Goal: Task Accomplishment & Management: Manage account settings

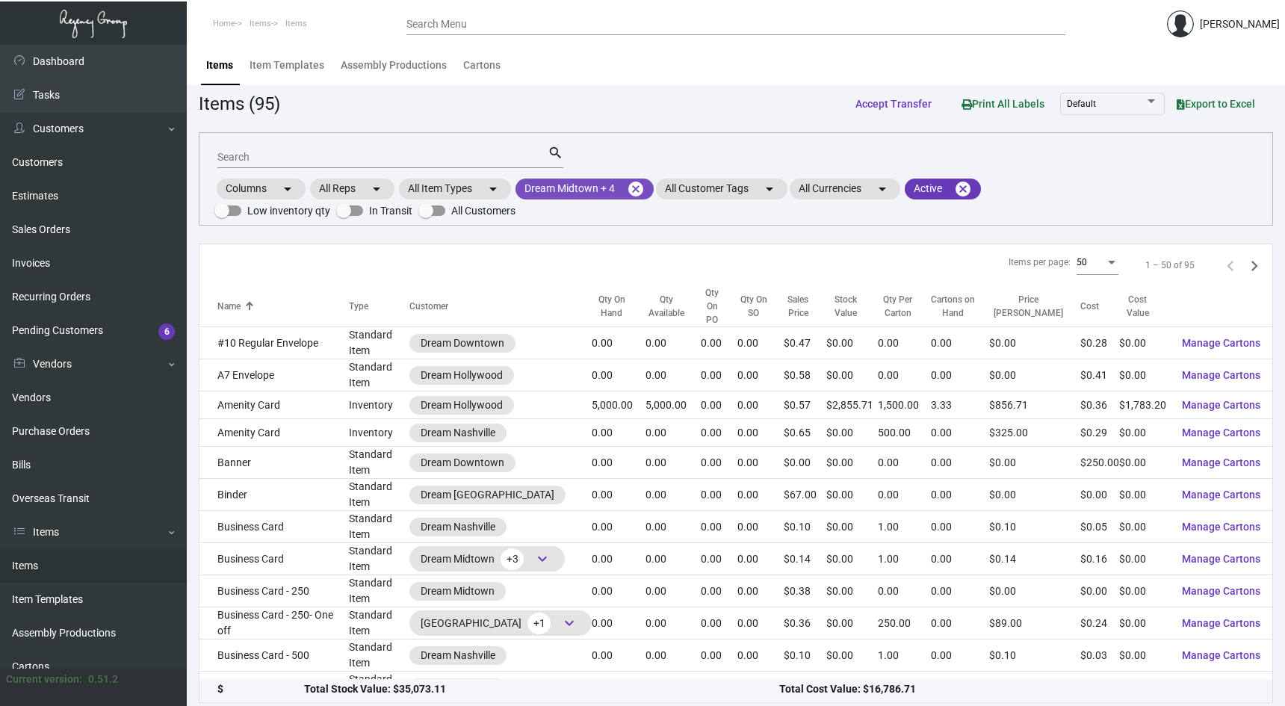
click at [640, 197] on mat-icon "cancel" at bounding box center [636, 189] width 18 height 18
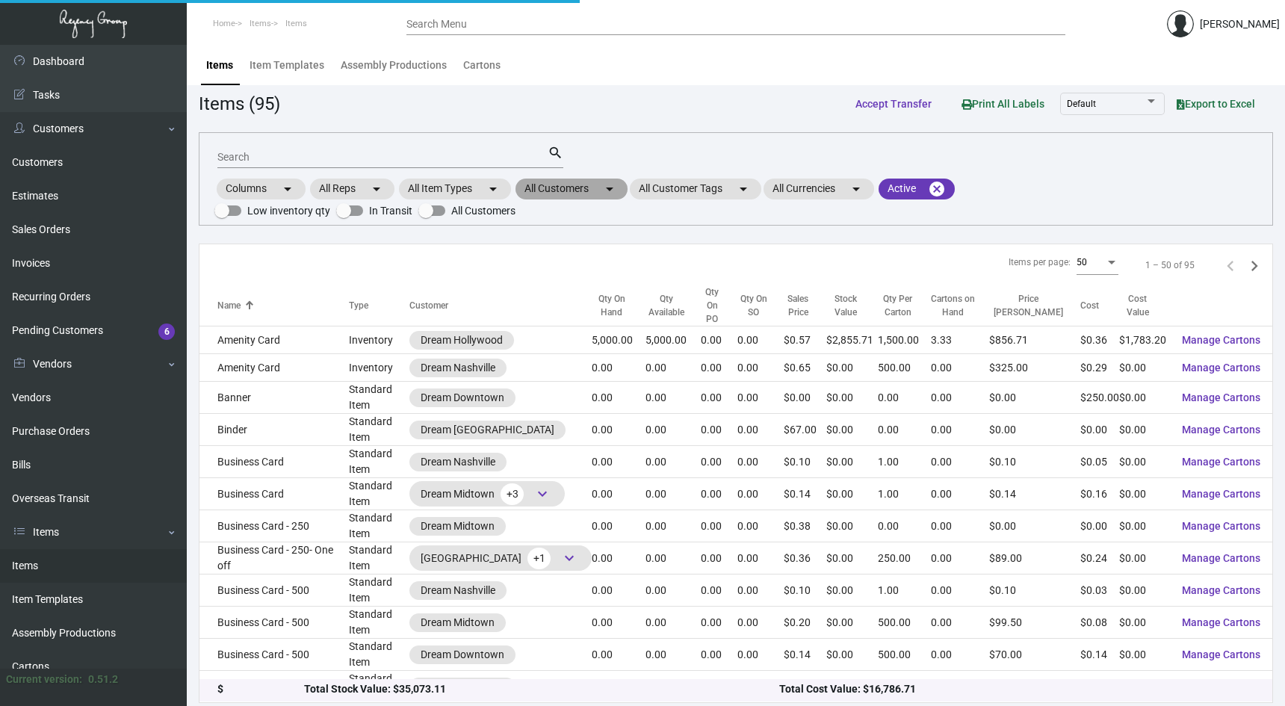
click at [609, 188] on mat-icon "arrow_drop_down" at bounding box center [610, 189] width 18 height 18
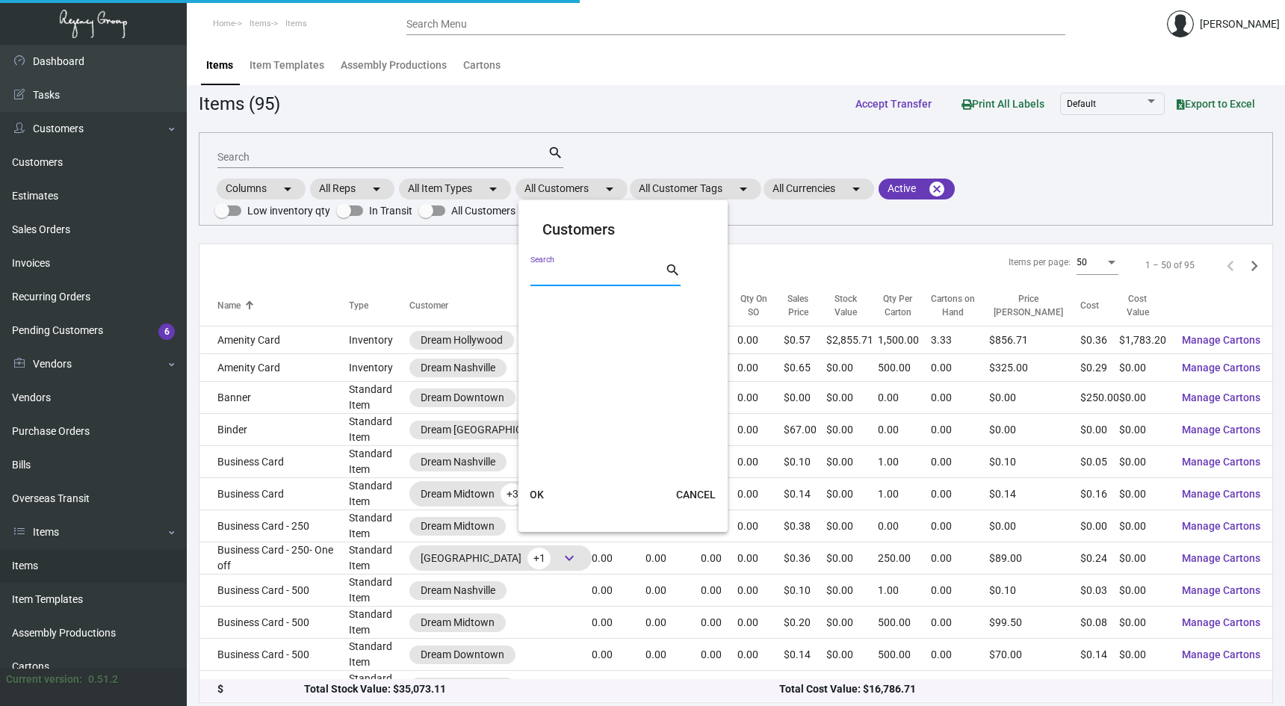
click at [569, 278] on input "Search" at bounding box center [597, 275] width 134 height 12
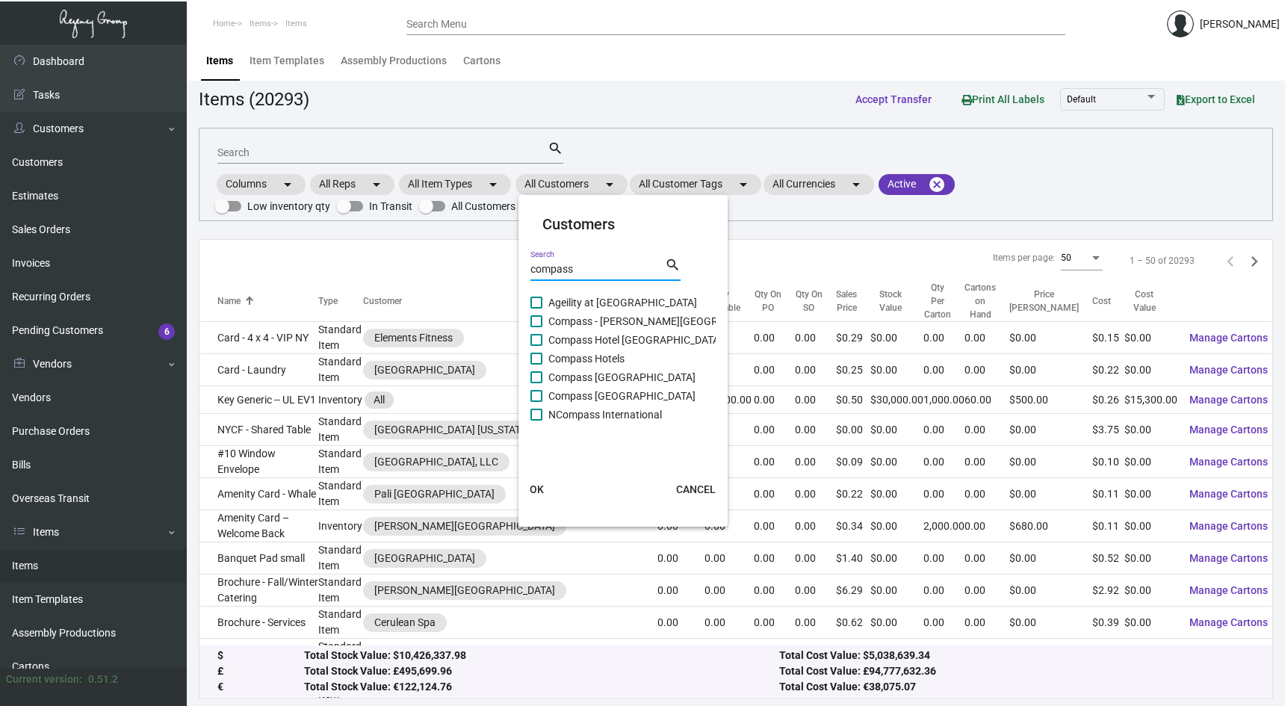
scroll to position [5, 0]
drag, startPoint x: 601, startPoint y: 273, endPoint x: 486, endPoint y: 273, distance: 115.1
click at [486, 273] on div "Customers compass Search search Ageility at Compass Pointe Compass - [PERSON_NA…" at bounding box center [642, 353] width 1285 height 706
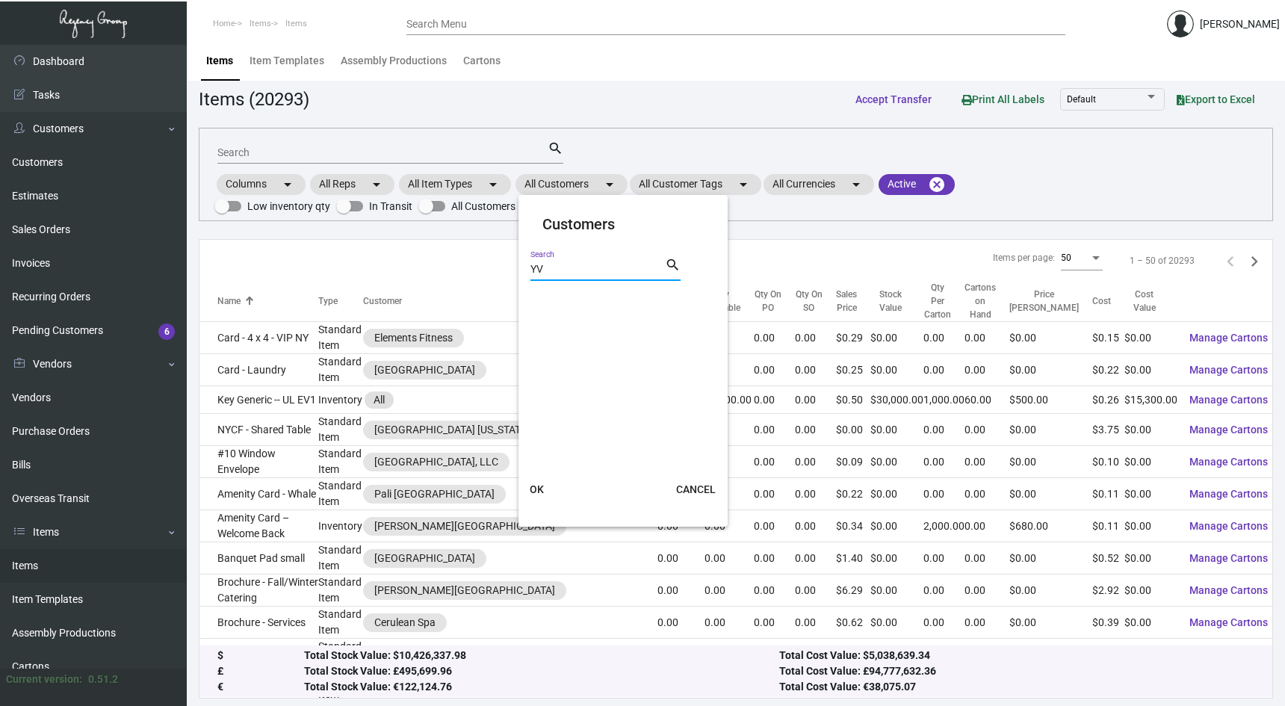
type input "Y"
type input "YVE"
click at [537, 298] on span at bounding box center [536, 303] width 12 height 12
click at [536, 309] on input "YVE Miami" at bounding box center [536, 309] width 1 height 1
checkbox input "true"
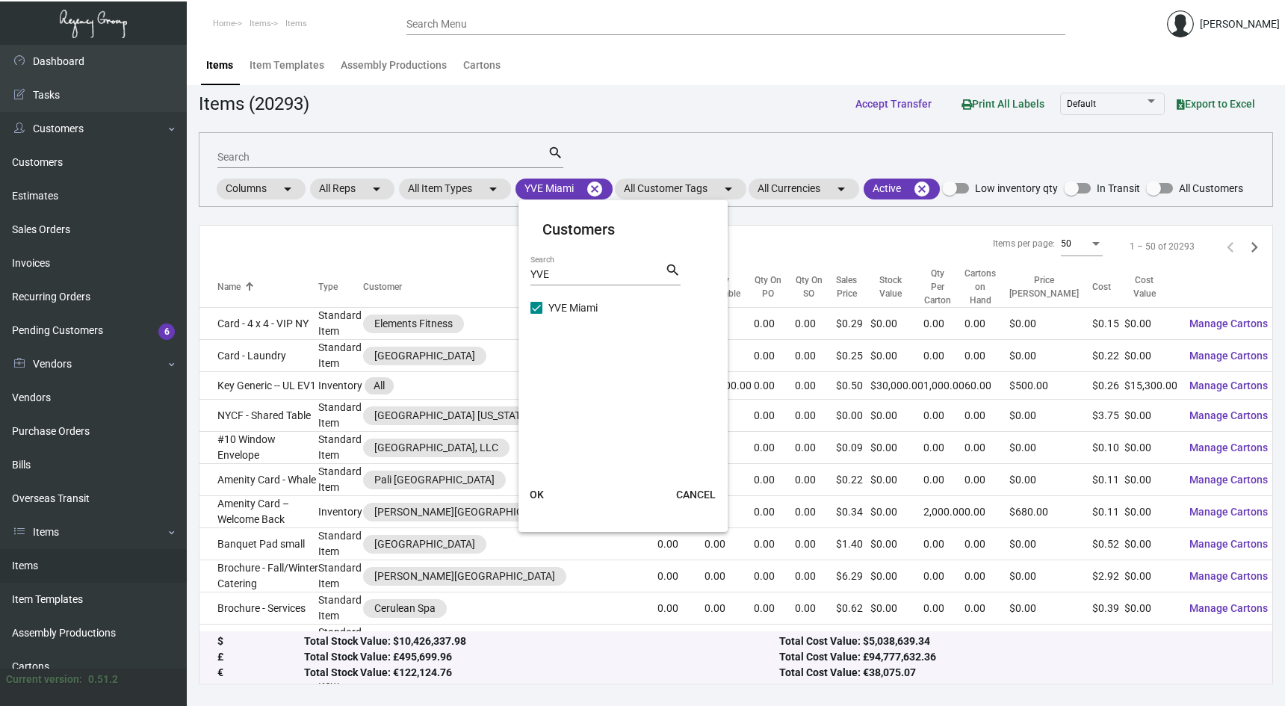
scroll to position [0, 0]
click at [539, 489] on span "OK" at bounding box center [537, 495] width 14 height 12
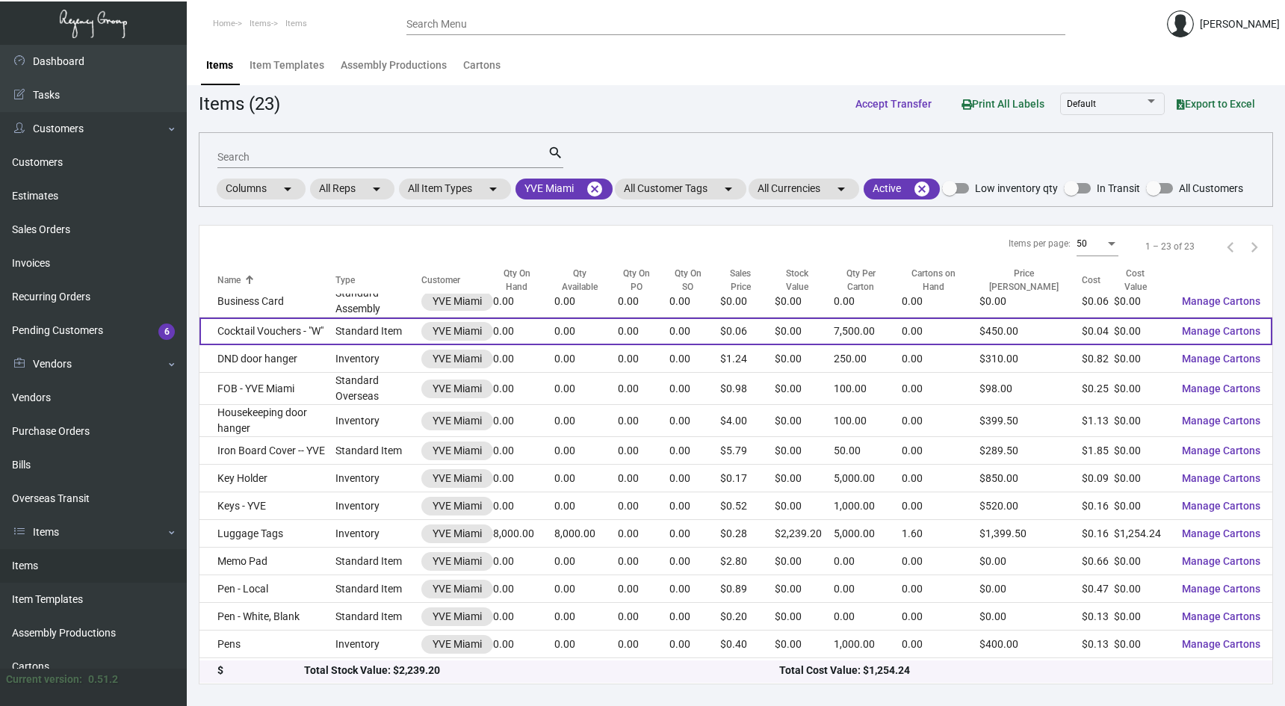
scroll to position [22, 0]
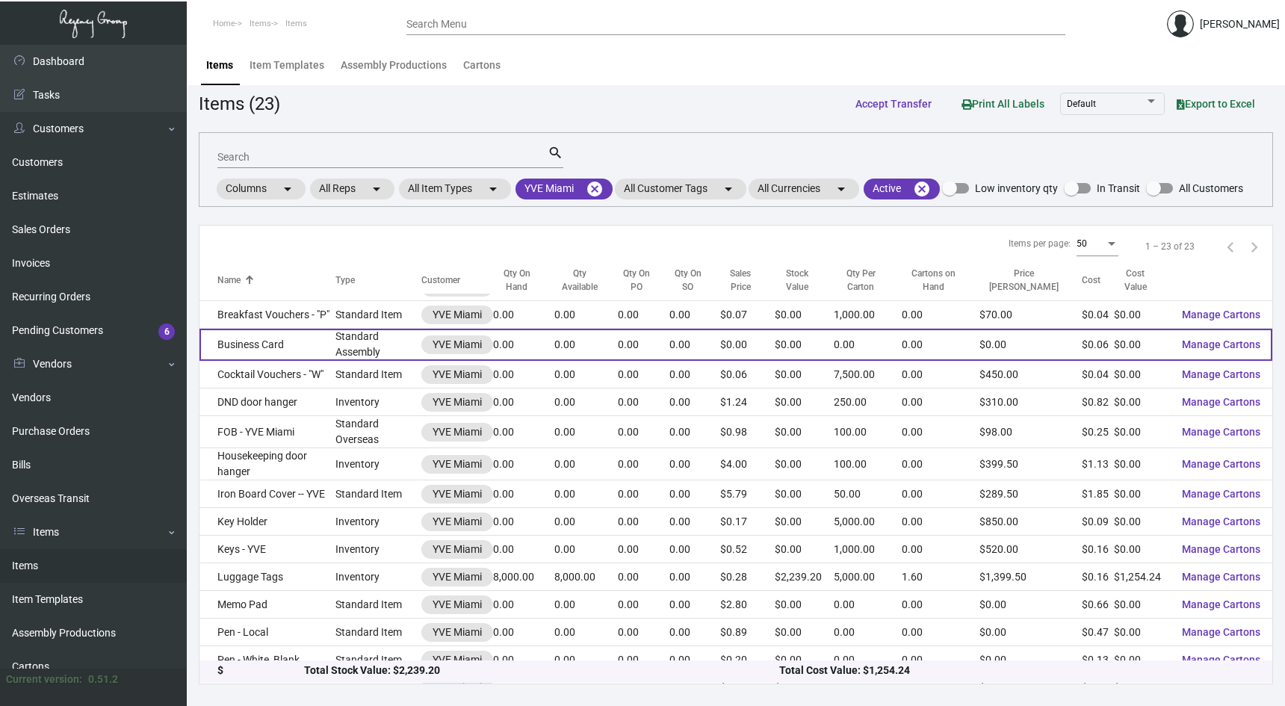
click at [322, 343] on td "Business Card" at bounding box center [267, 345] width 136 height 32
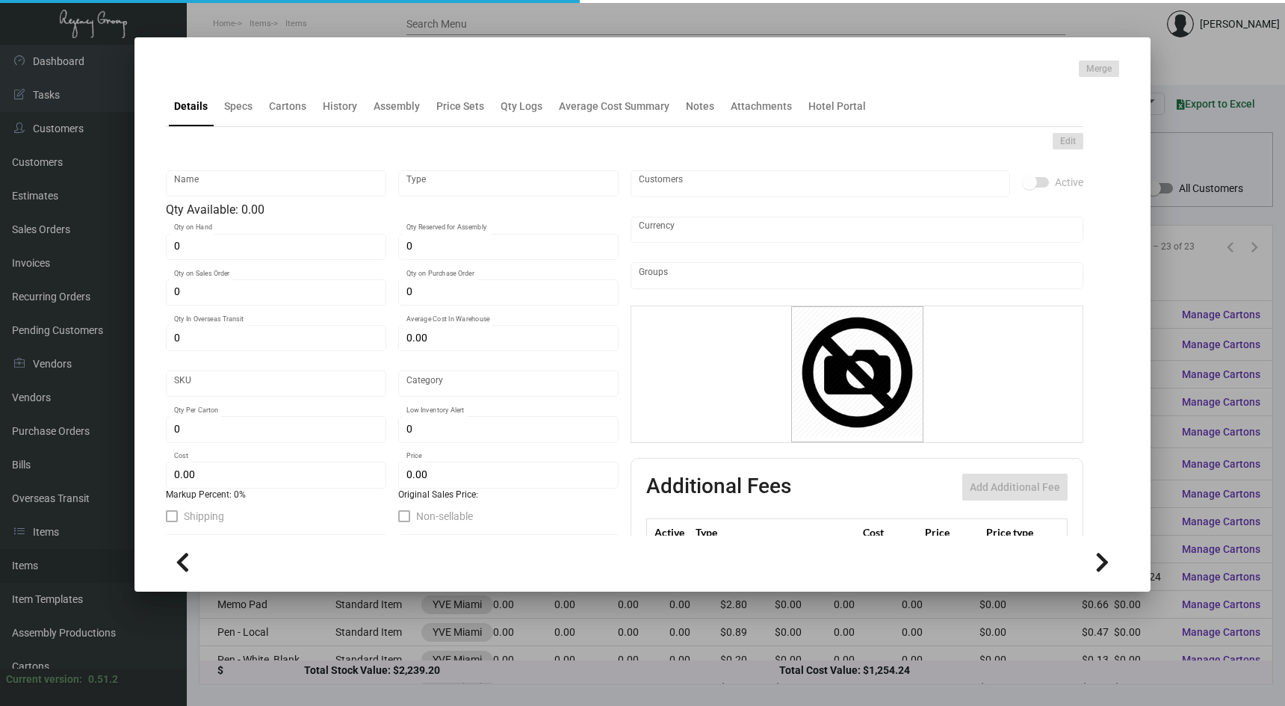
type input "Business Card"
type input "Standard Assembly"
type input "$ 0.00"
type input "041509-Business Card-32"
type input "Standard"
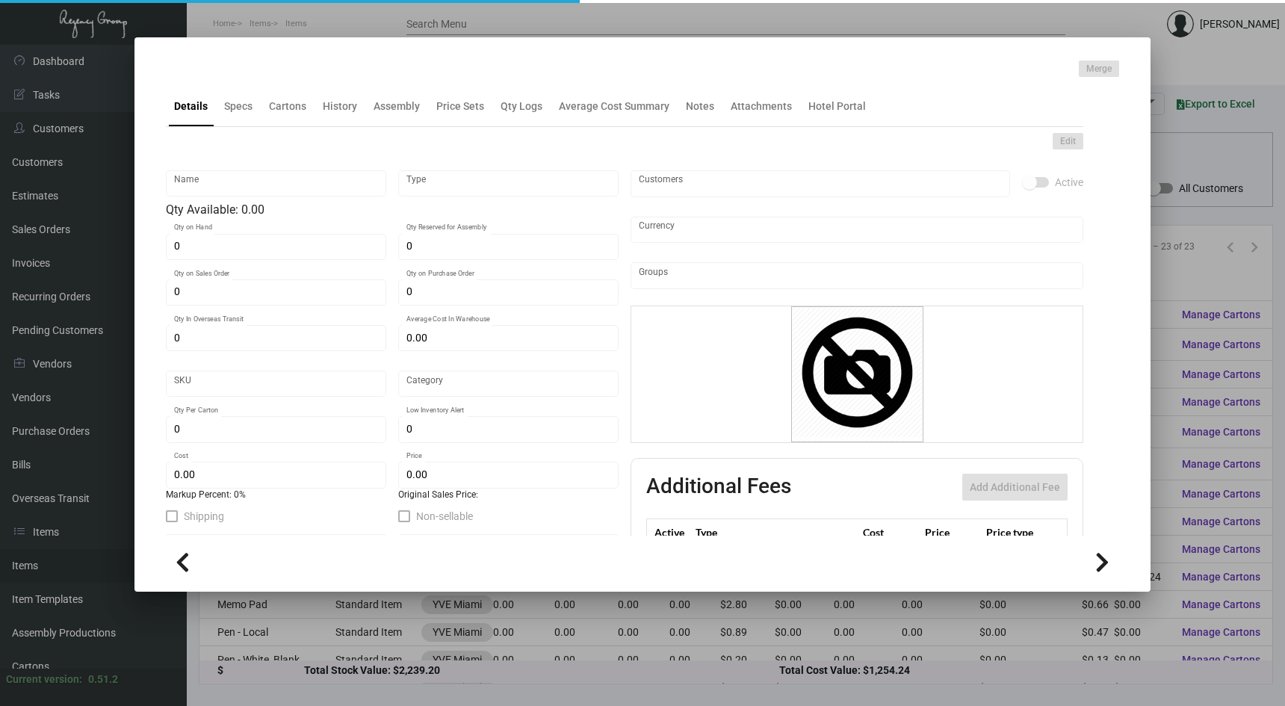
type input "$ 0.06377"
type input "$ 0.00"
checkbox input "true"
type input "United States Dollar $"
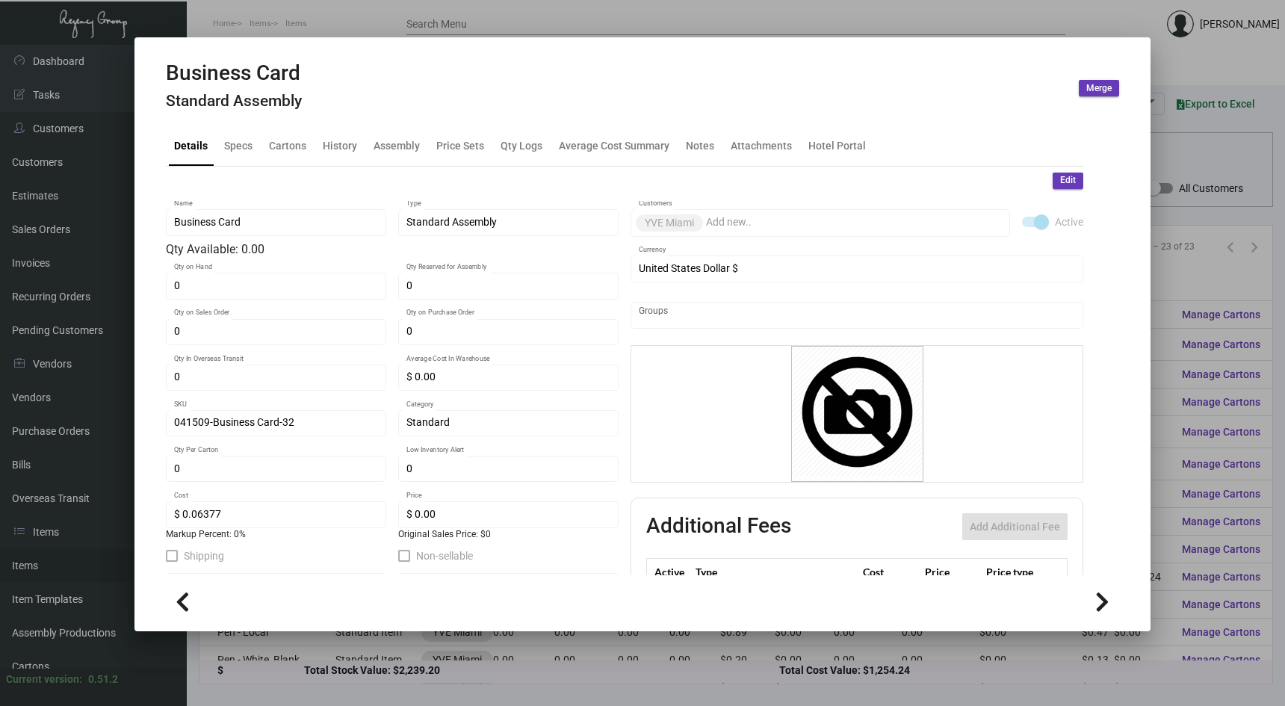
click at [245, 110] on div "Business Card Standard Assembly" at bounding box center [234, 89] width 136 height 56
click at [241, 142] on div "Specs" at bounding box center [238, 145] width 28 height 16
